Goal: Information Seeking & Learning: Learn about a topic

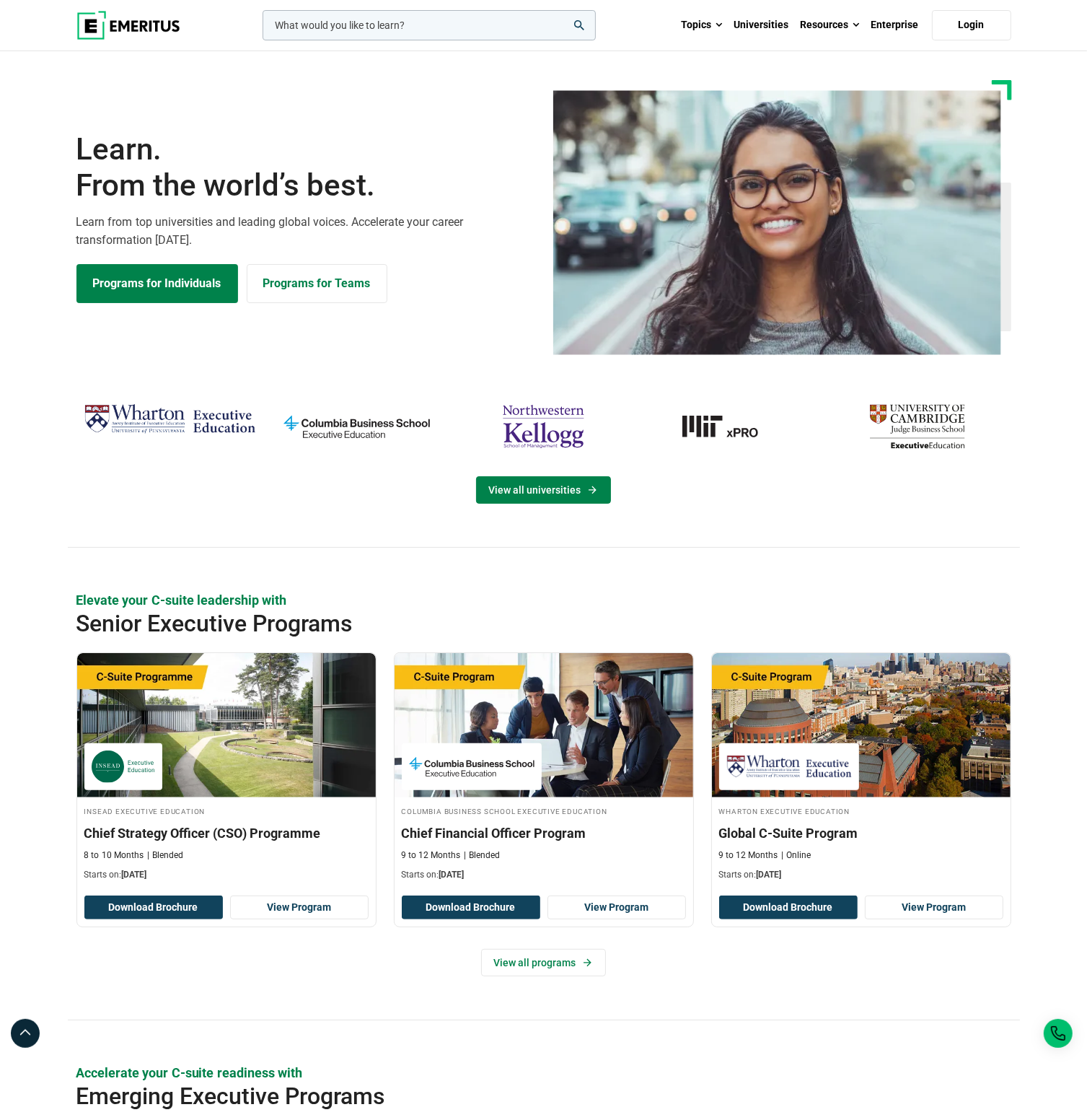
click at [543, 486] on link "View all universities" at bounding box center [543, 490] width 135 height 27
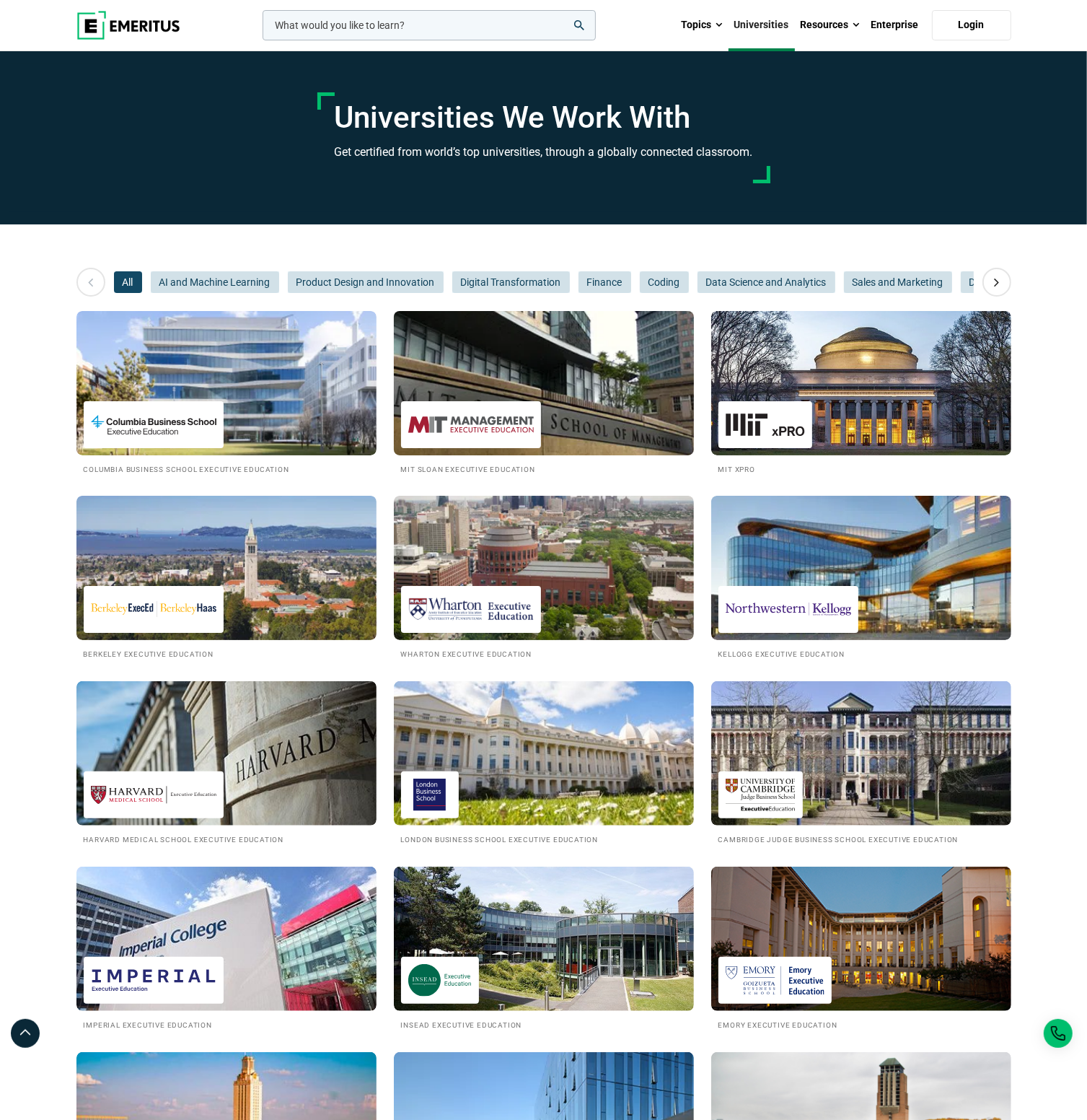
scroll to position [144, 0]
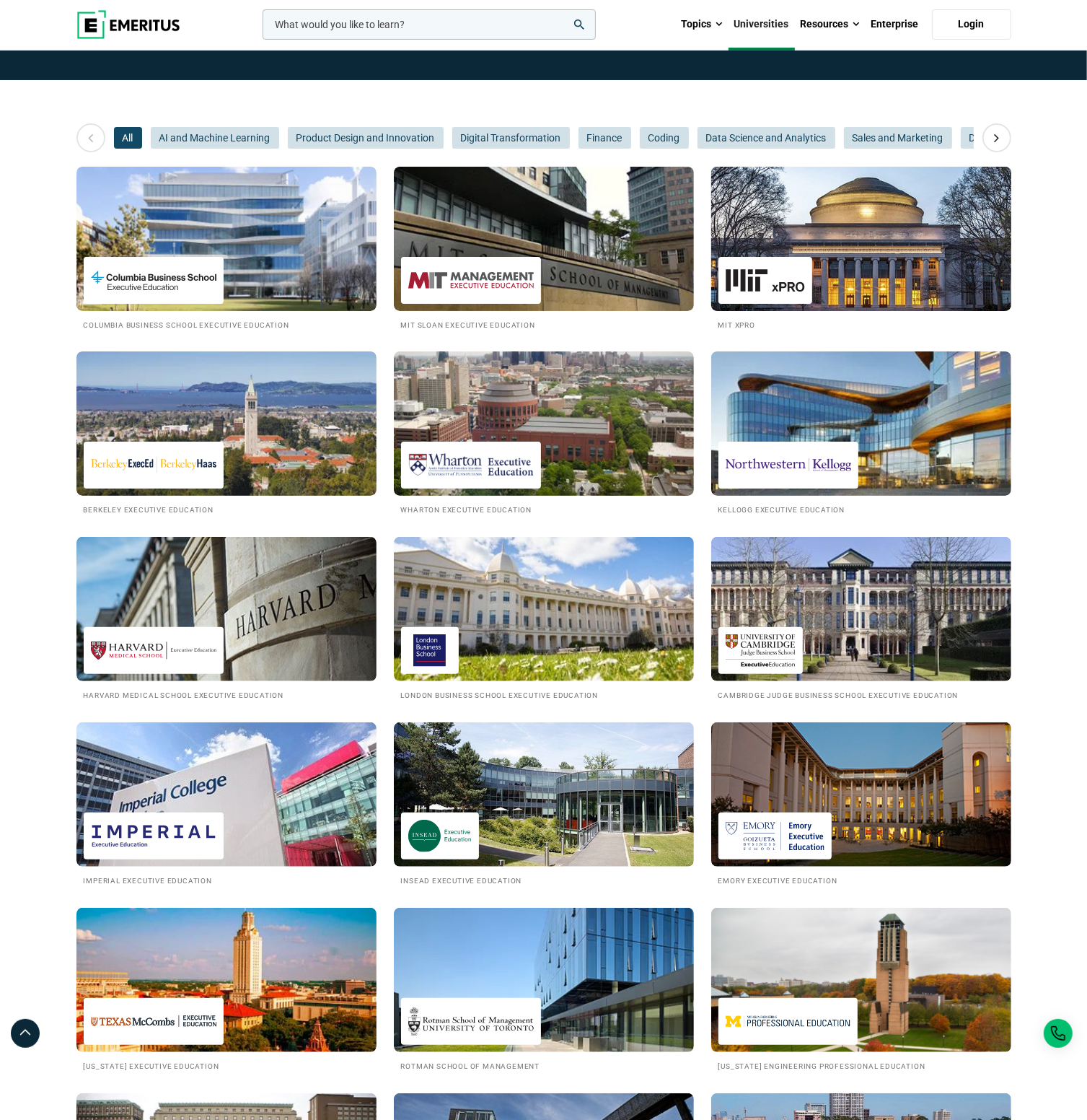
click at [864, 213] on img at bounding box center [861, 238] width 330 height 158
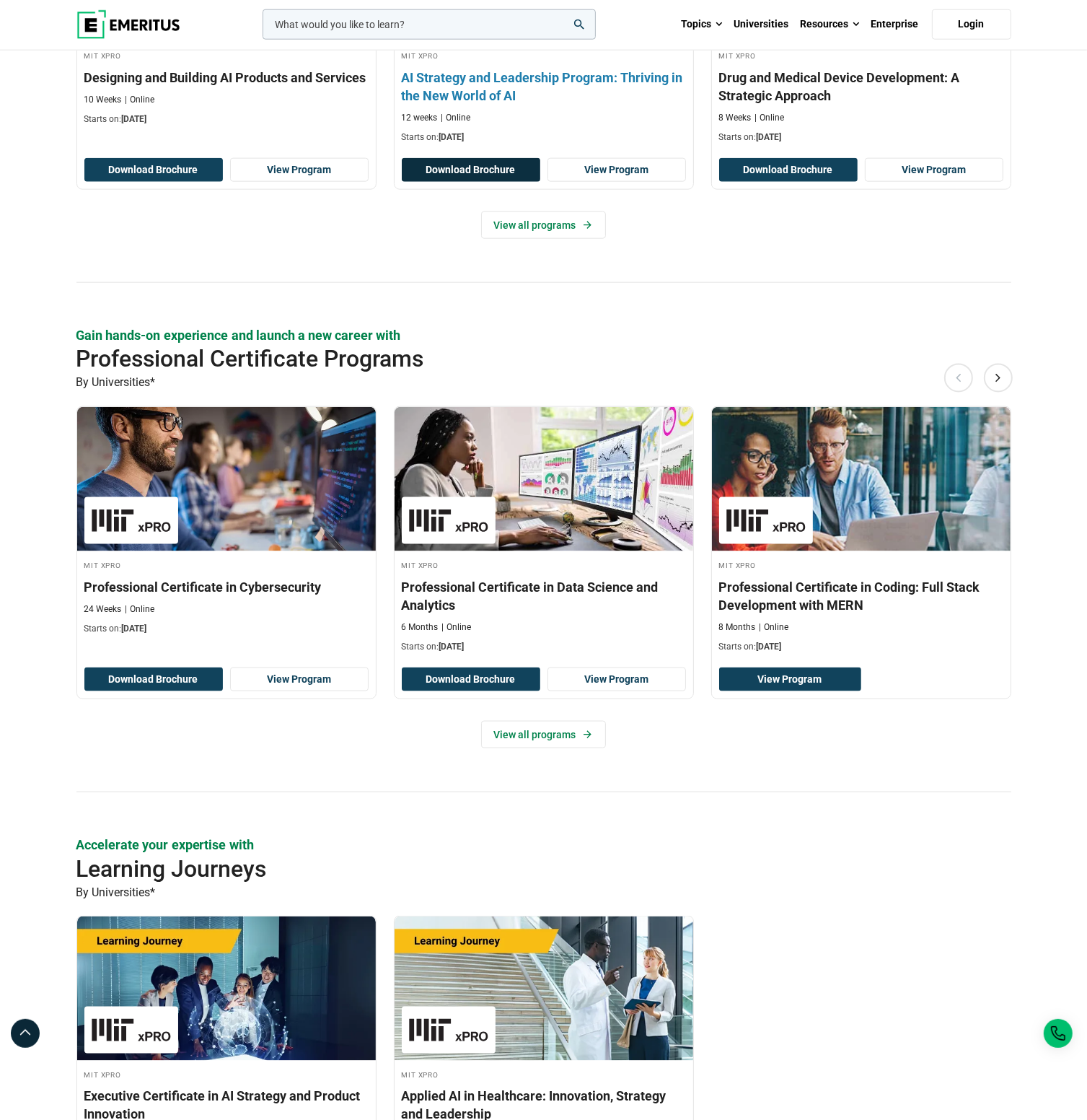
scroll to position [1660, 0]
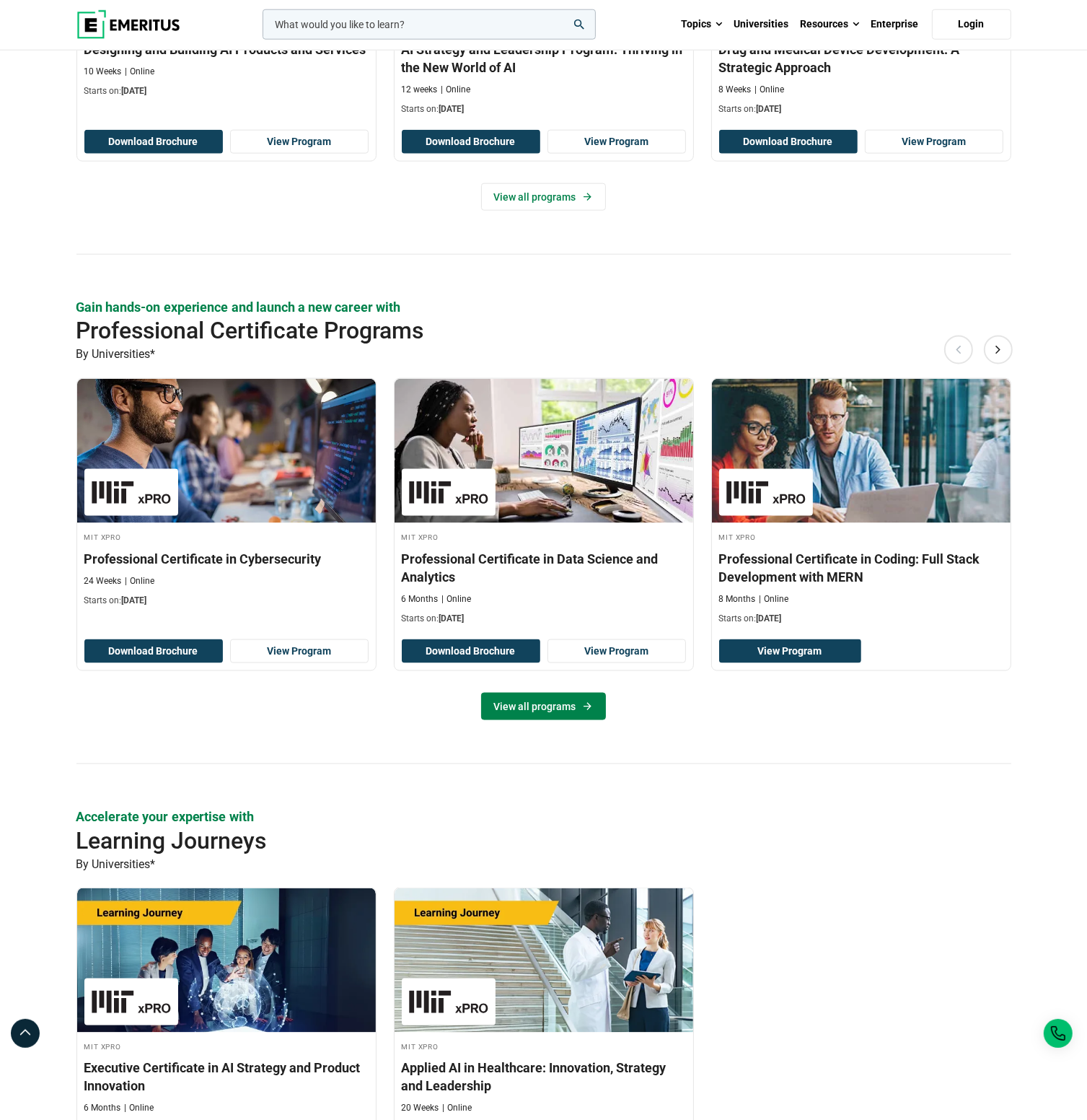
click at [551, 703] on link "View all programs" at bounding box center [543, 706] width 125 height 27
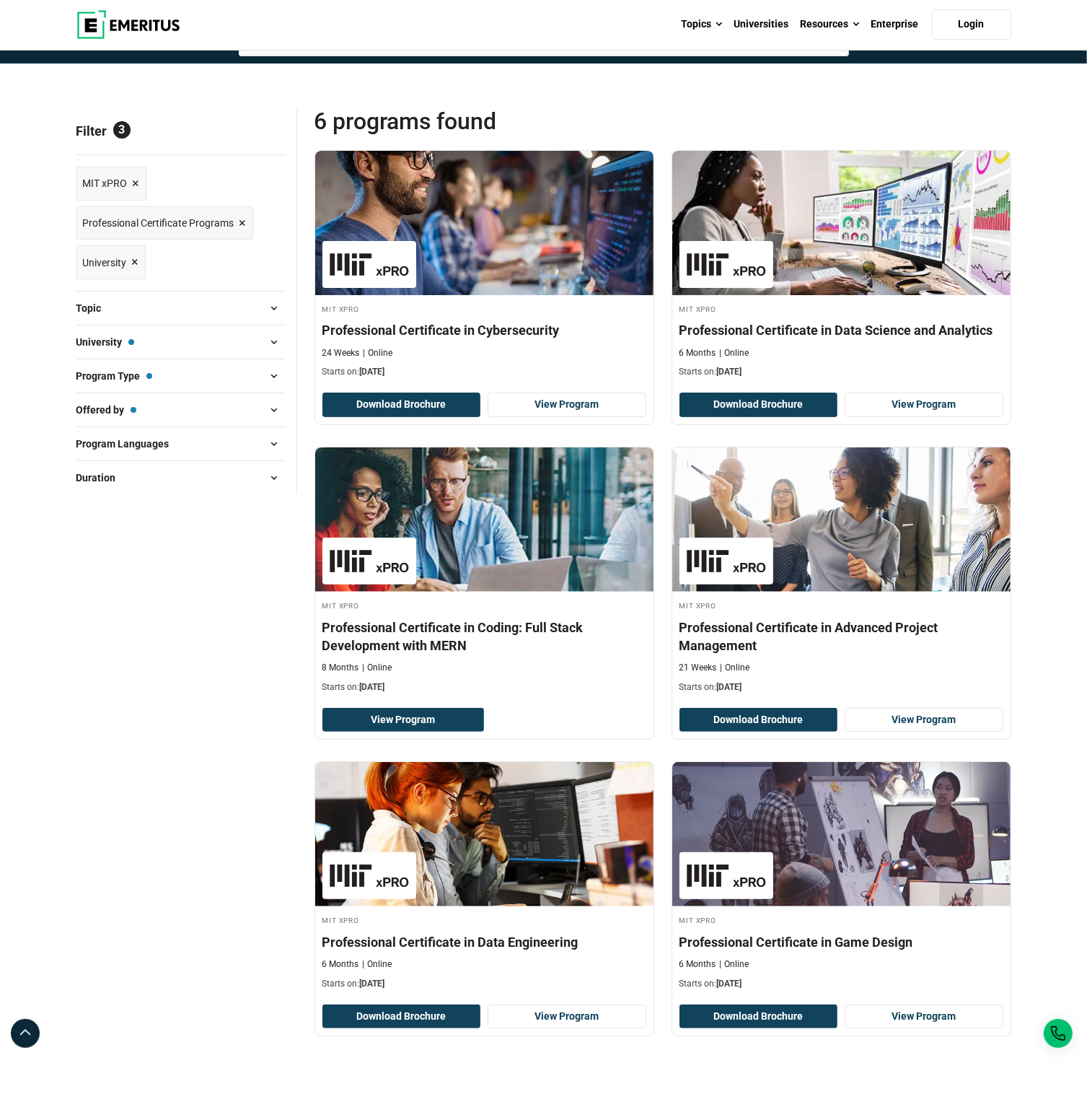
scroll to position [72, 0]
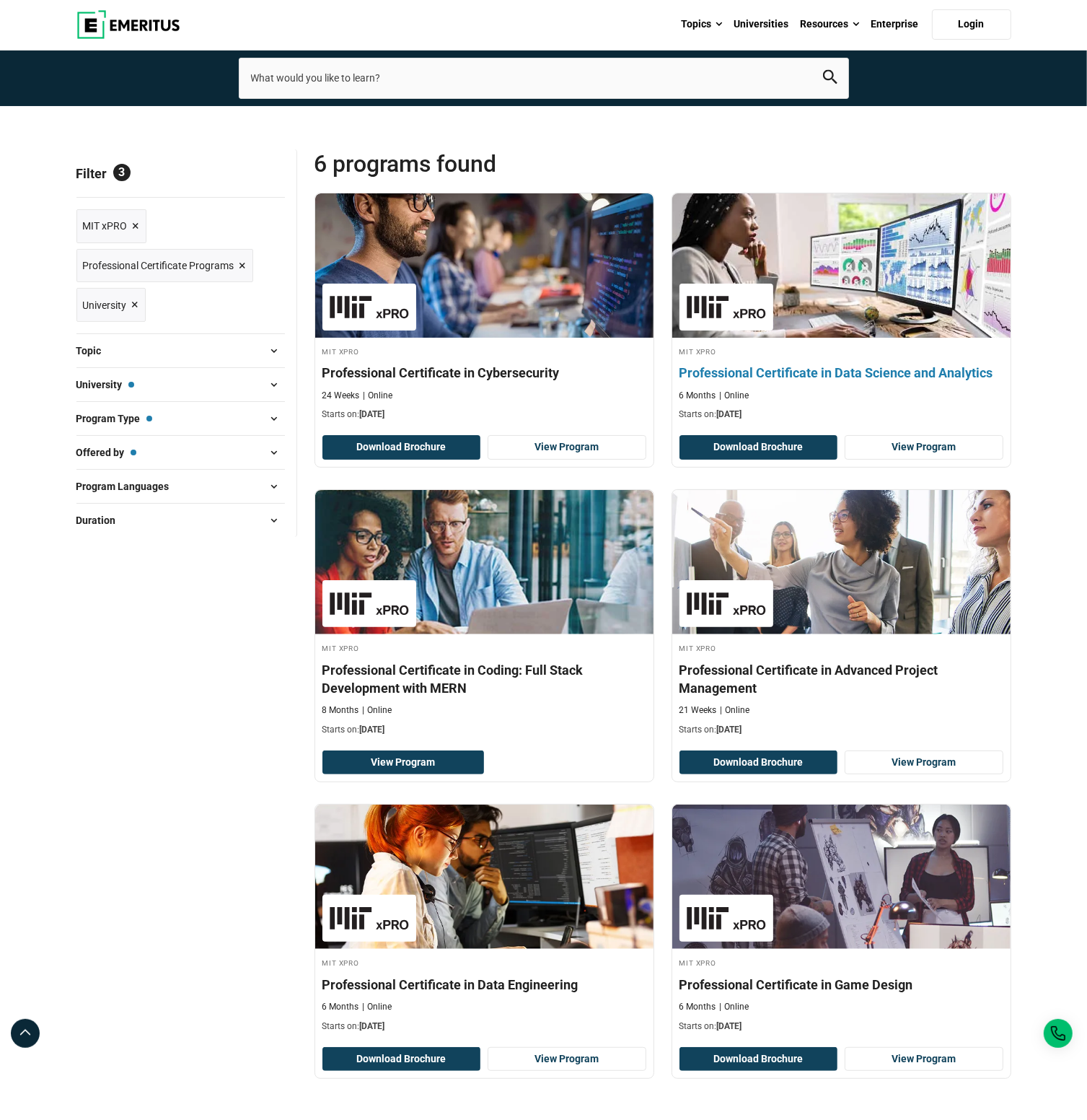
click at [779, 371] on h4 "Professional Certificate in Data Science and Analytics" at bounding box center [842, 373] width 324 height 18
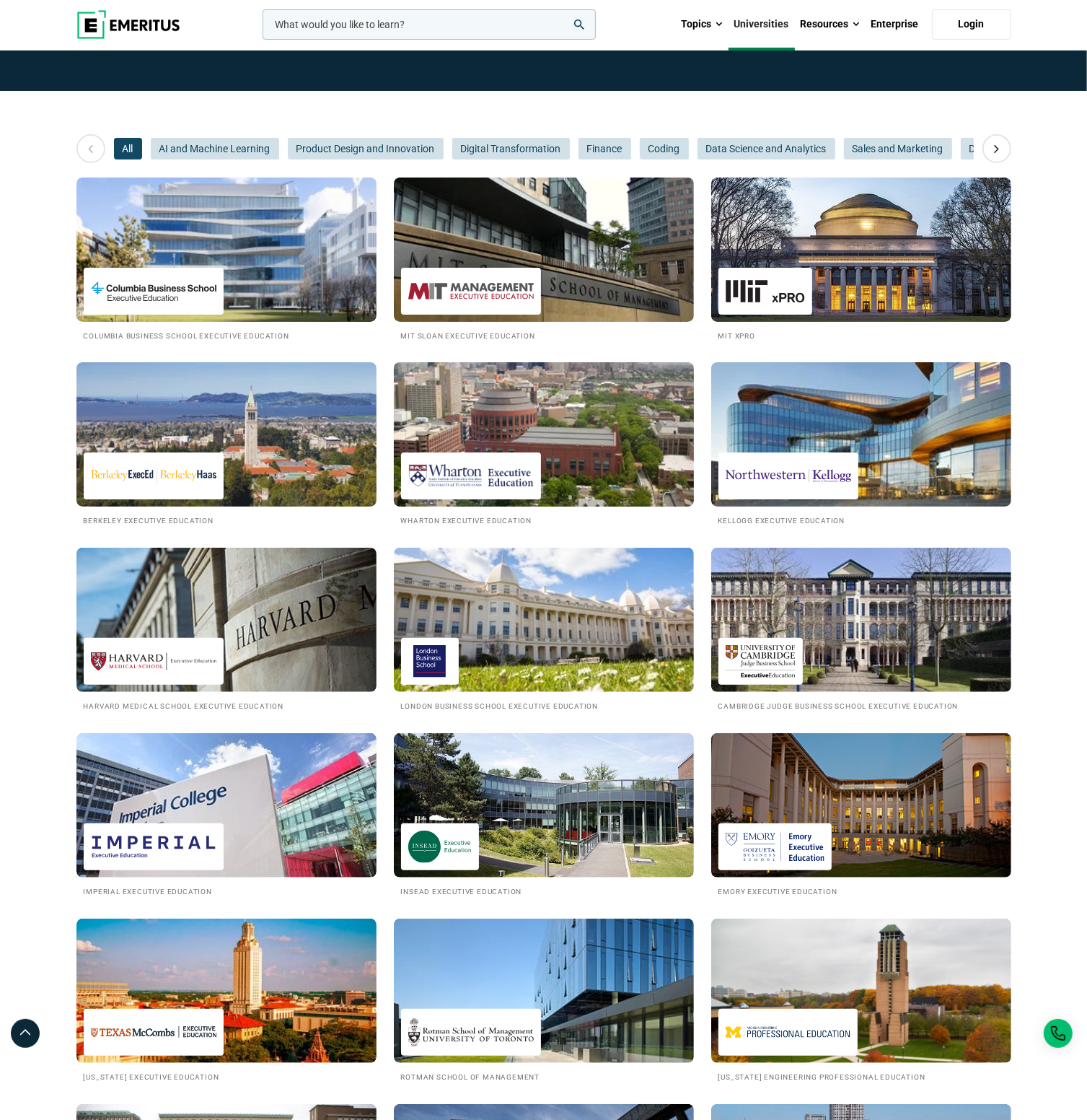
scroll to position [144, 0]
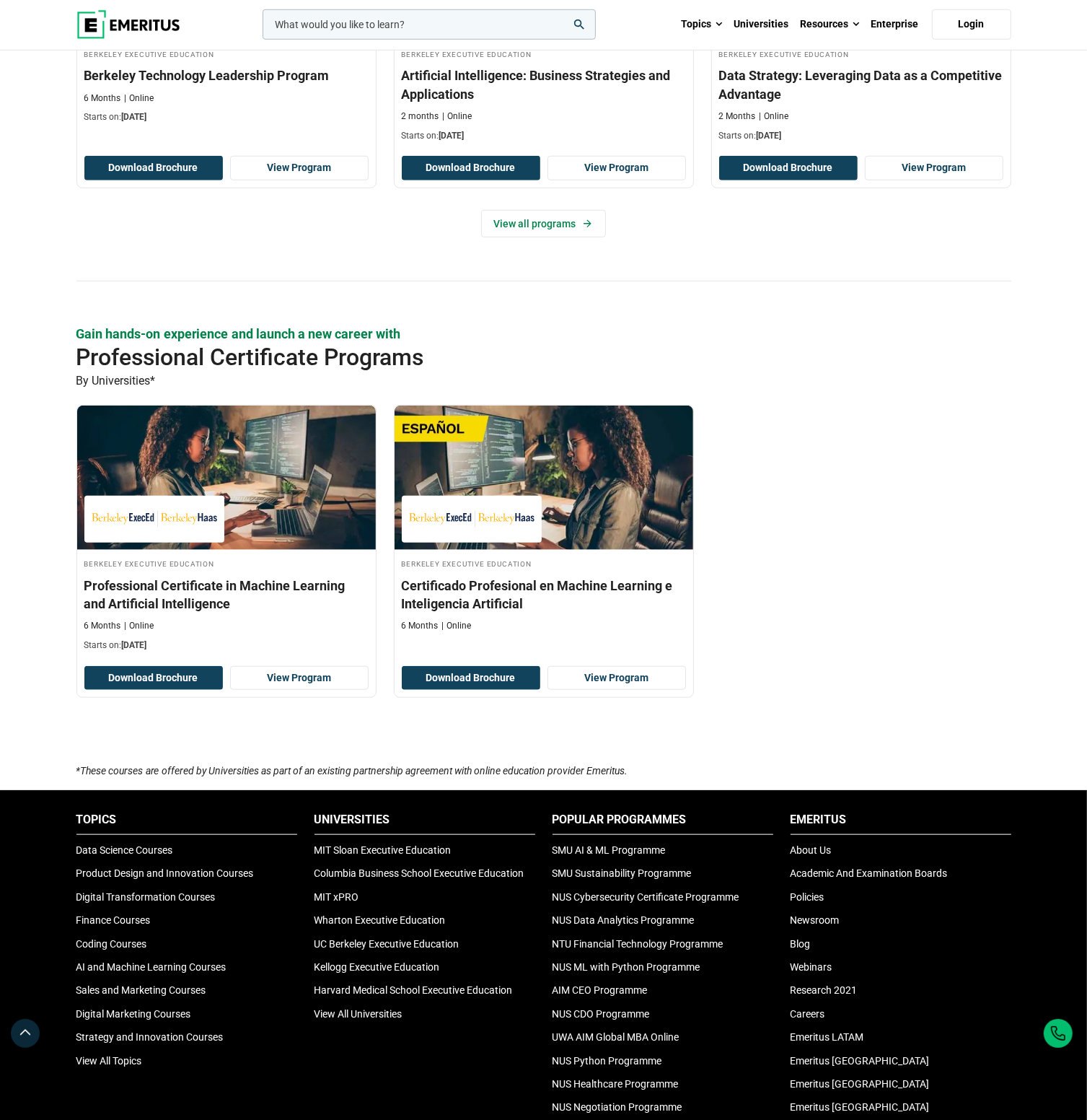
scroll to position [1154, 0]
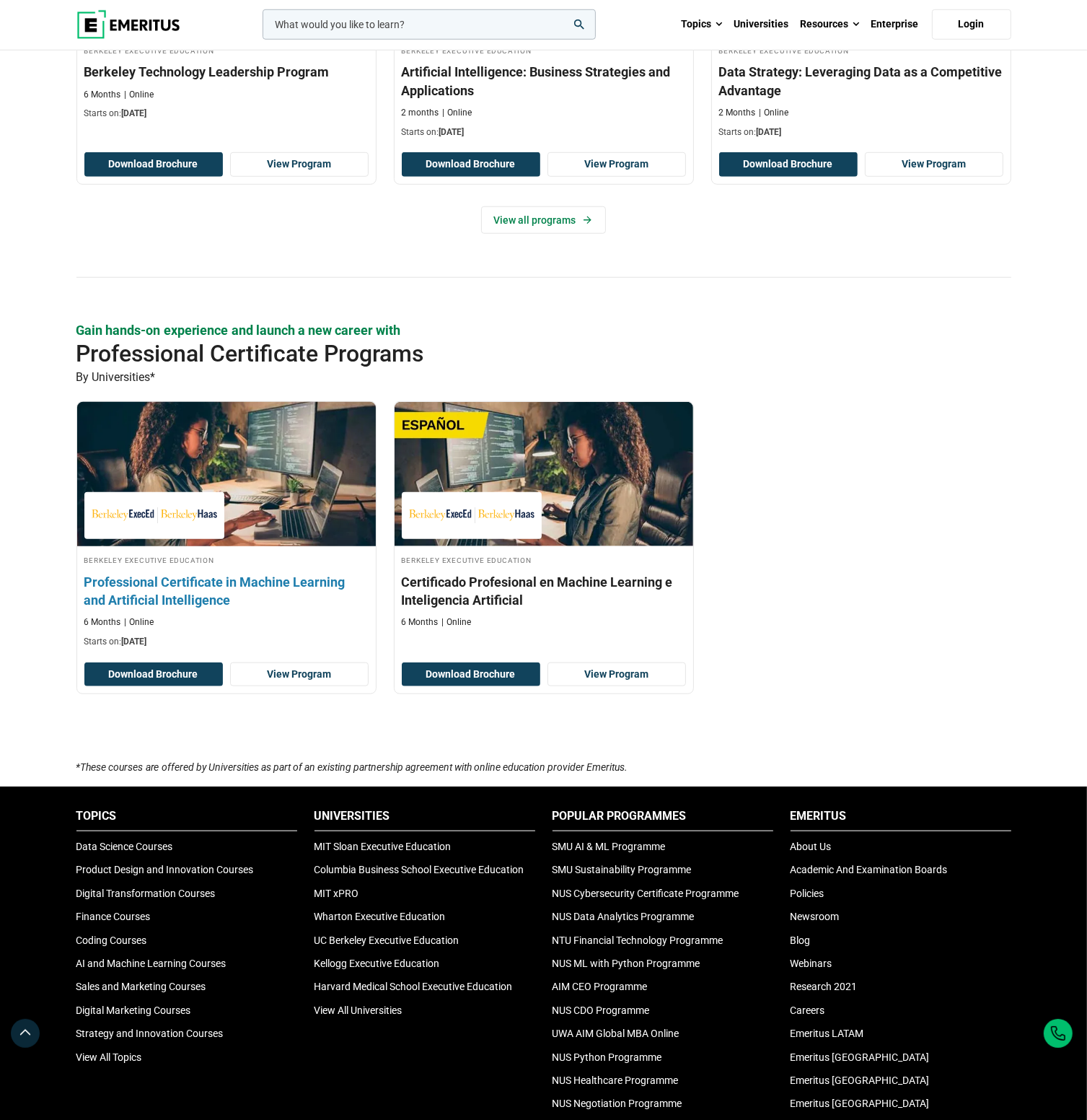
click at [193, 596] on h3 "Professional Certificate in Machine Learning and Artificial Intelligence" at bounding box center [226, 591] width 284 height 36
click at [178, 580] on h3 "Professional Certificate in Machine Learning and Artificial Intelligence" at bounding box center [226, 591] width 284 height 36
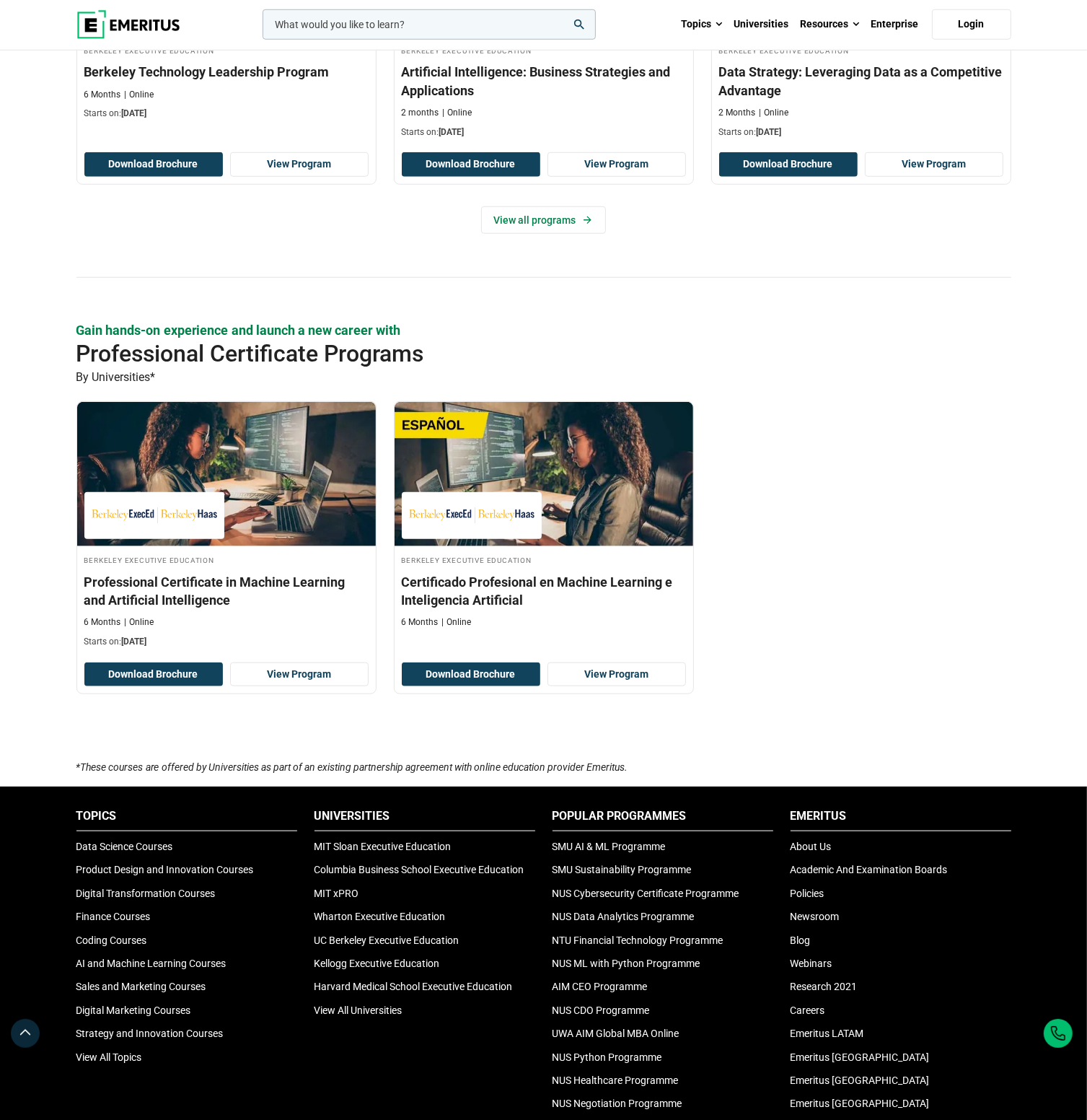
scroll to position [721, 0]
